Goal: Obtain resource: Download file/media

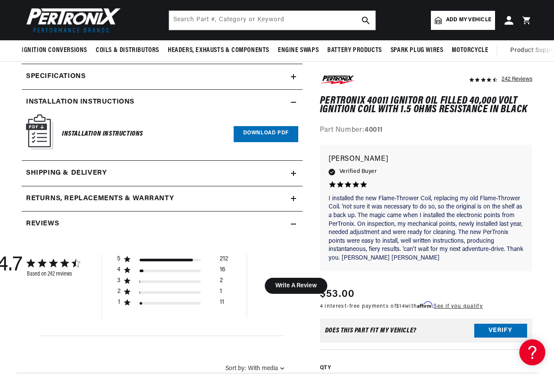
scroll to position [0, 1]
click at [264, 132] on link "Download PDF" at bounding box center [266, 134] width 65 height 16
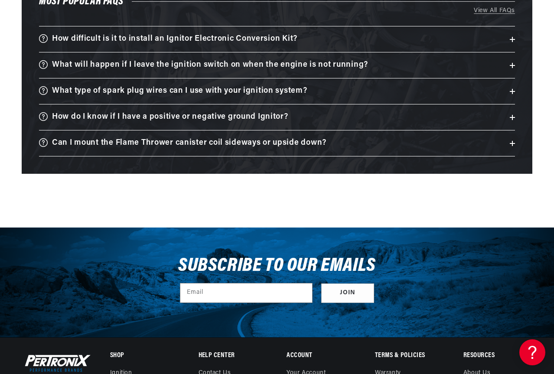
scroll to position [0, 263]
click at [510, 142] on icon at bounding box center [512, 143] width 5 height 5
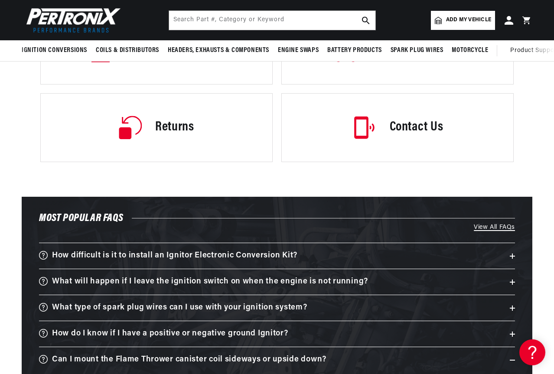
scroll to position [0, 0]
click at [499, 227] on link "View All FAQs" at bounding box center [277, 228] width 476 height 10
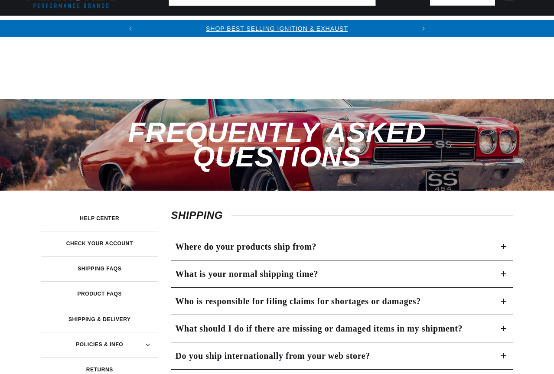
scroll to position [1258, 0]
